Goal: Task Accomplishment & Management: Complete application form

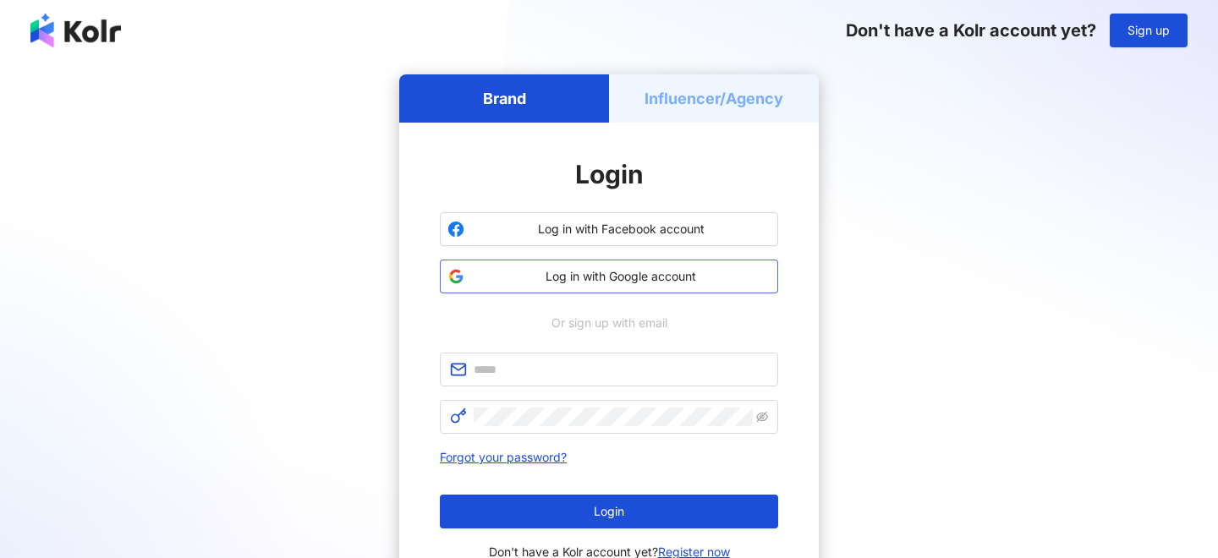
click at [632, 290] on button "Log in with Google account" at bounding box center [609, 277] width 338 height 34
click at [705, 80] on div "Influencer/Agency" at bounding box center [714, 98] width 210 height 48
click at [734, 110] on div "Influencer/Agency" at bounding box center [714, 98] width 210 height 48
click at [540, 74] on div "Brand" at bounding box center [504, 98] width 210 height 48
click at [1122, 4] on div "Don't have a Kolr account yet? Sign up" at bounding box center [609, 30] width 1218 height 61
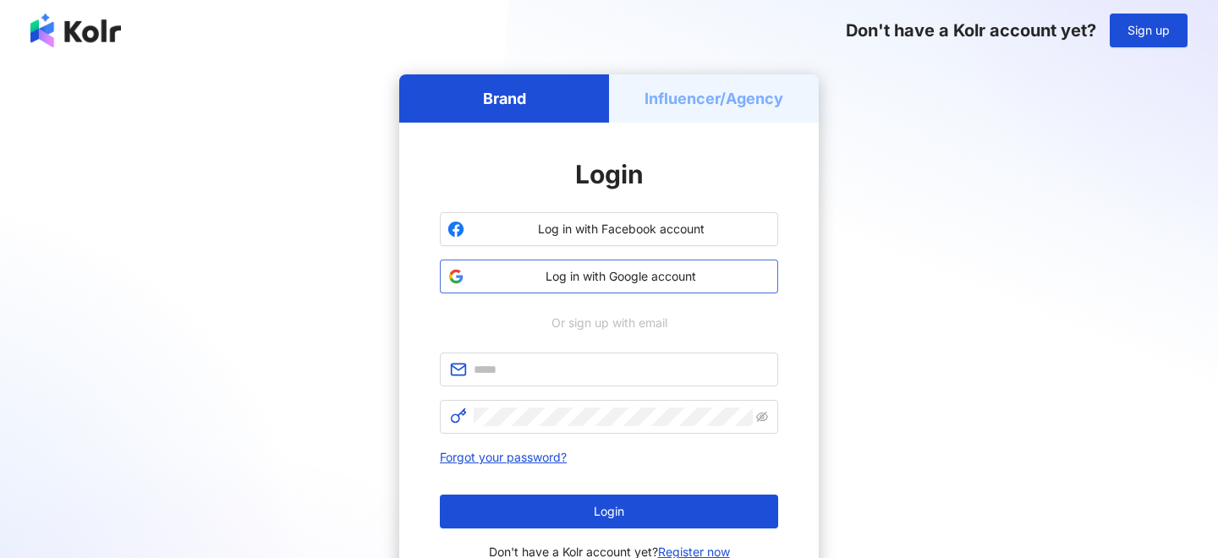
click at [629, 286] on button "Log in with Google account" at bounding box center [609, 277] width 338 height 34
click at [645, 287] on button "Log in with Google account" at bounding box center [609, 277] width 338 height 34
